Goal: Transaction & Acquisition: Purchase product/service

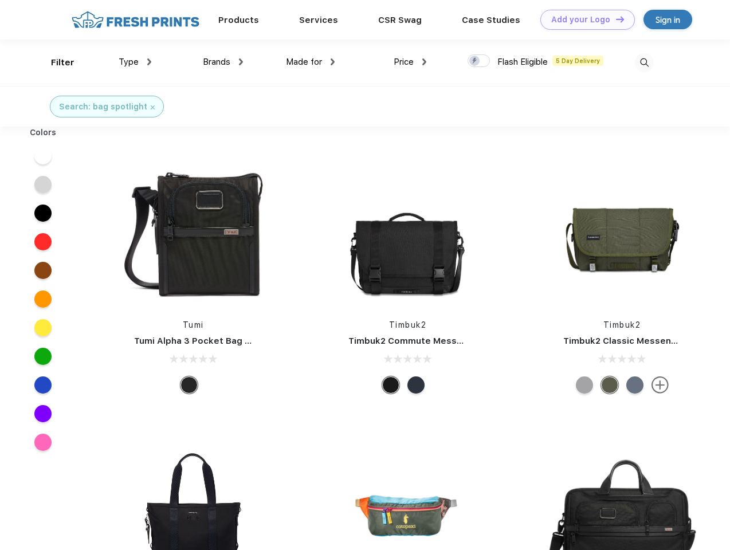
scroll to position [1, 0]
click at [583, 19] on link "Add your Logo Design Tool" at bounding box center [587, 20] width 95 height 20
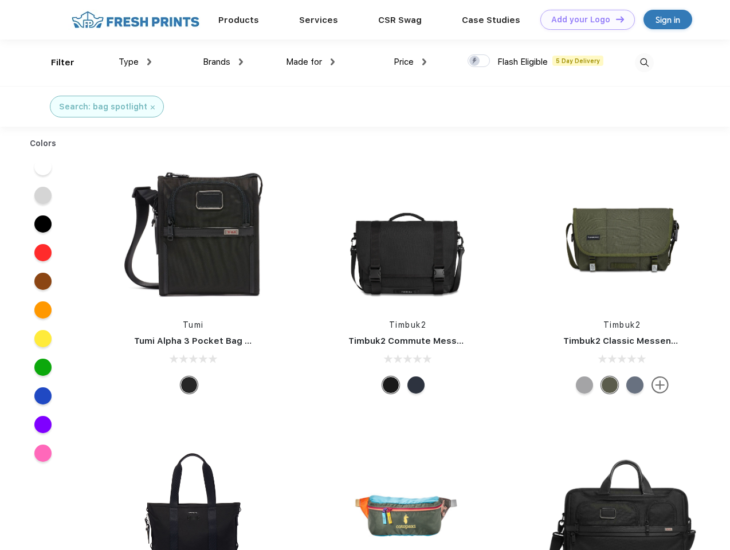
click at [55, 62] on div "Filter" at bounding box center [62, 62] width 23 height 13
click at [135, 62] on span "Type" at bounding box center [129, 62] width 20 height 10
click at [223, 62] on span "Brands" at bounding box center [217, 62] width 28 height 10
click at [311, 62] on span "Made for" at bounding box center [304, 62] width 36 height 10
click at [410, 62] on span "Price" at bounding box center [404, 62] width 20 height 10
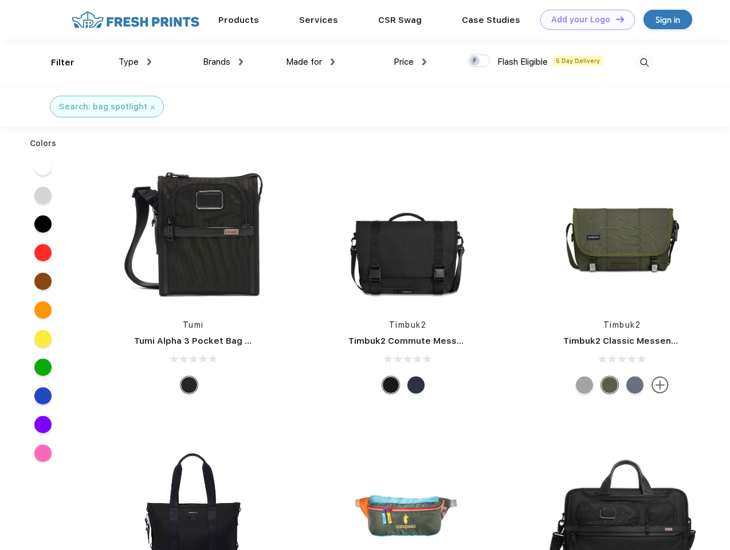
click at [479, 61] on div at bounding box center [479, 60] width 22 height 13
click at [475, 61] on input "checkbox" at bounding box center [471, 57] width 7 height 7
click at [644, 62] on img at bounding box center [644, 62] width 19 height 19
